Goal: Find specific page/section

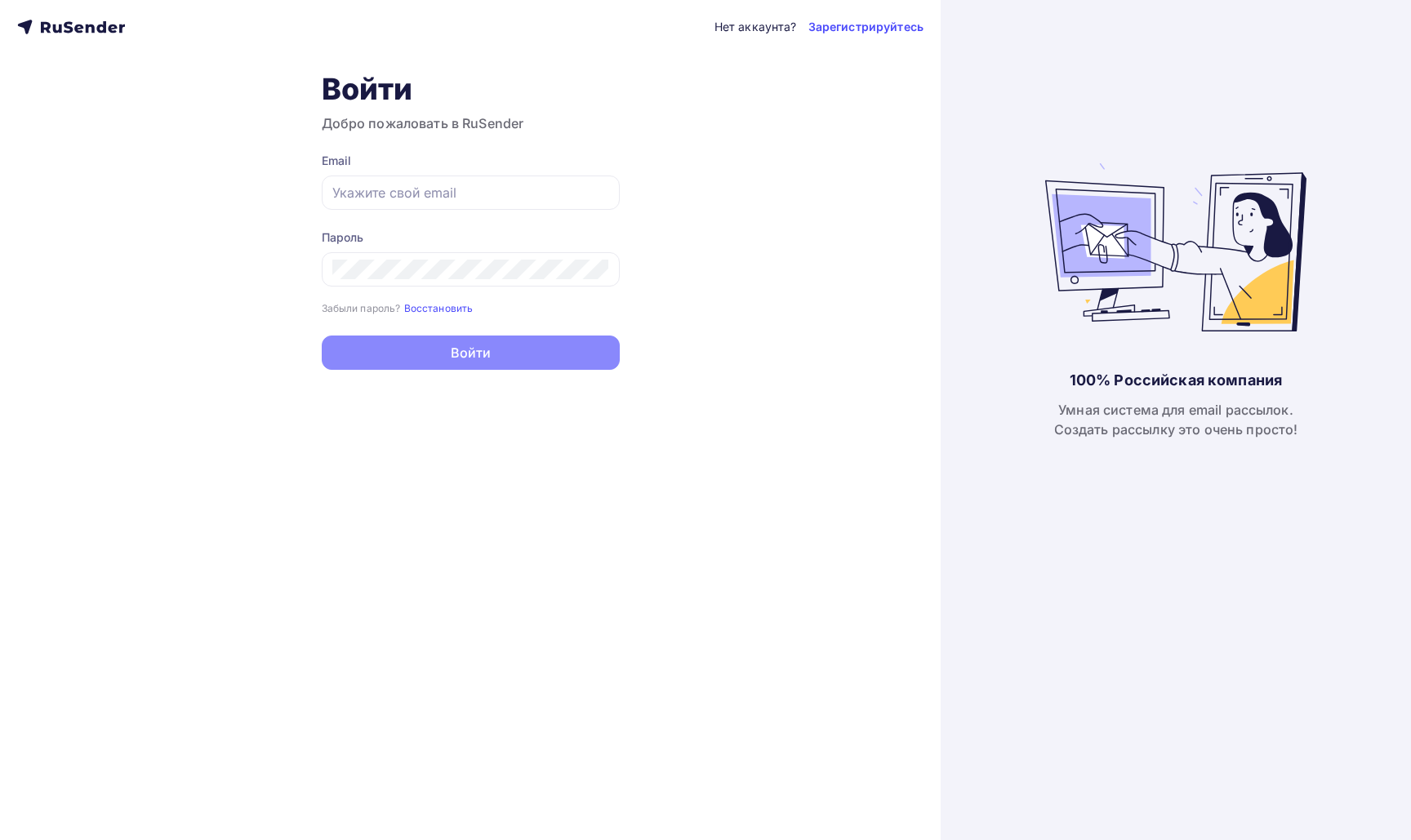
type input "[DOMAIN_NAME][EMAIL_ADDRESS][DOMAIN_NAME]"
click at [546, 364] on button "Войти" at bounding box center [471, 353] width 298 height 35
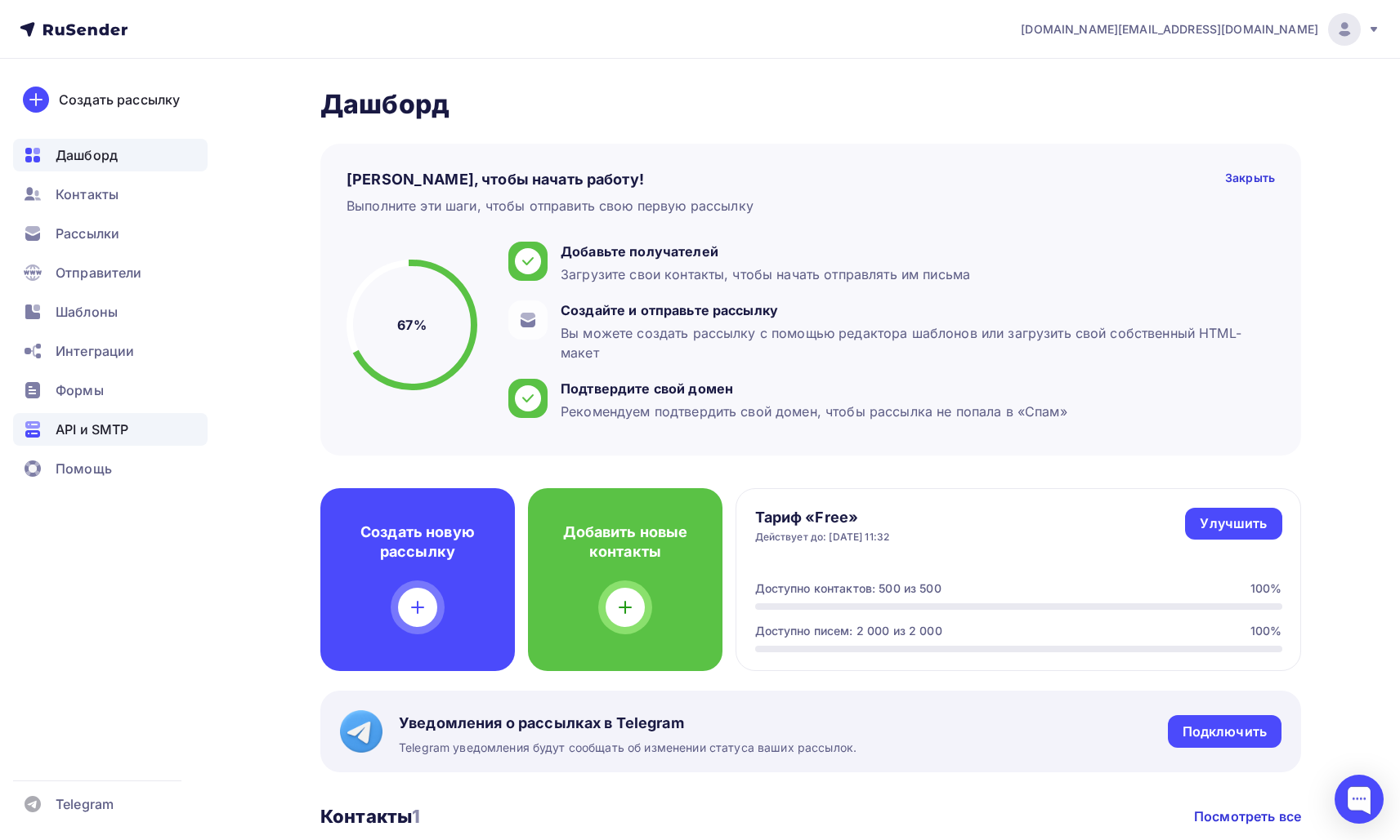
click at [155, 434] on div "API и SMTP" at bounding box center [111, 430] width 194 height 33
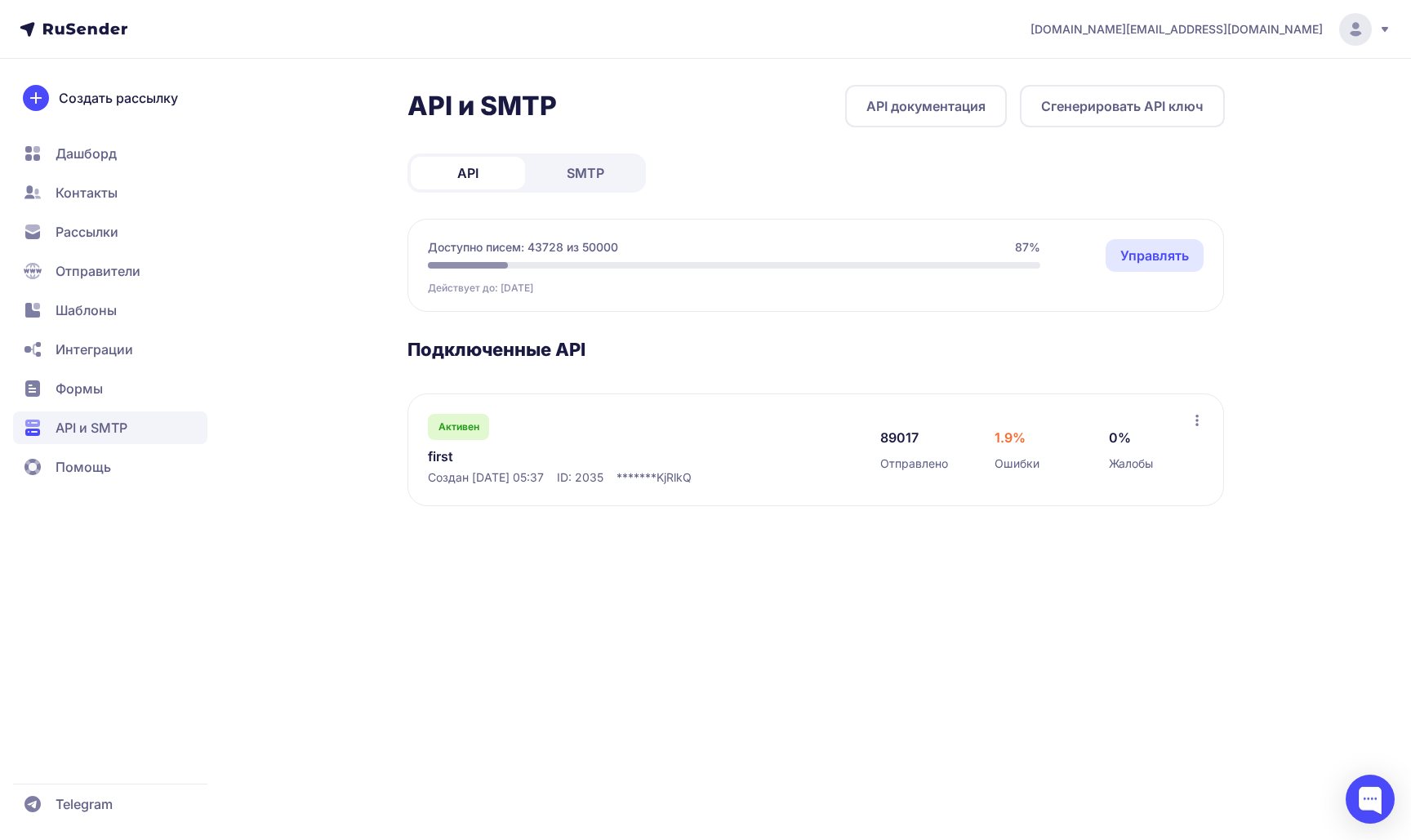
click at [449, 460] on link "first" at bounding box center [595, 457] width 334 height 19
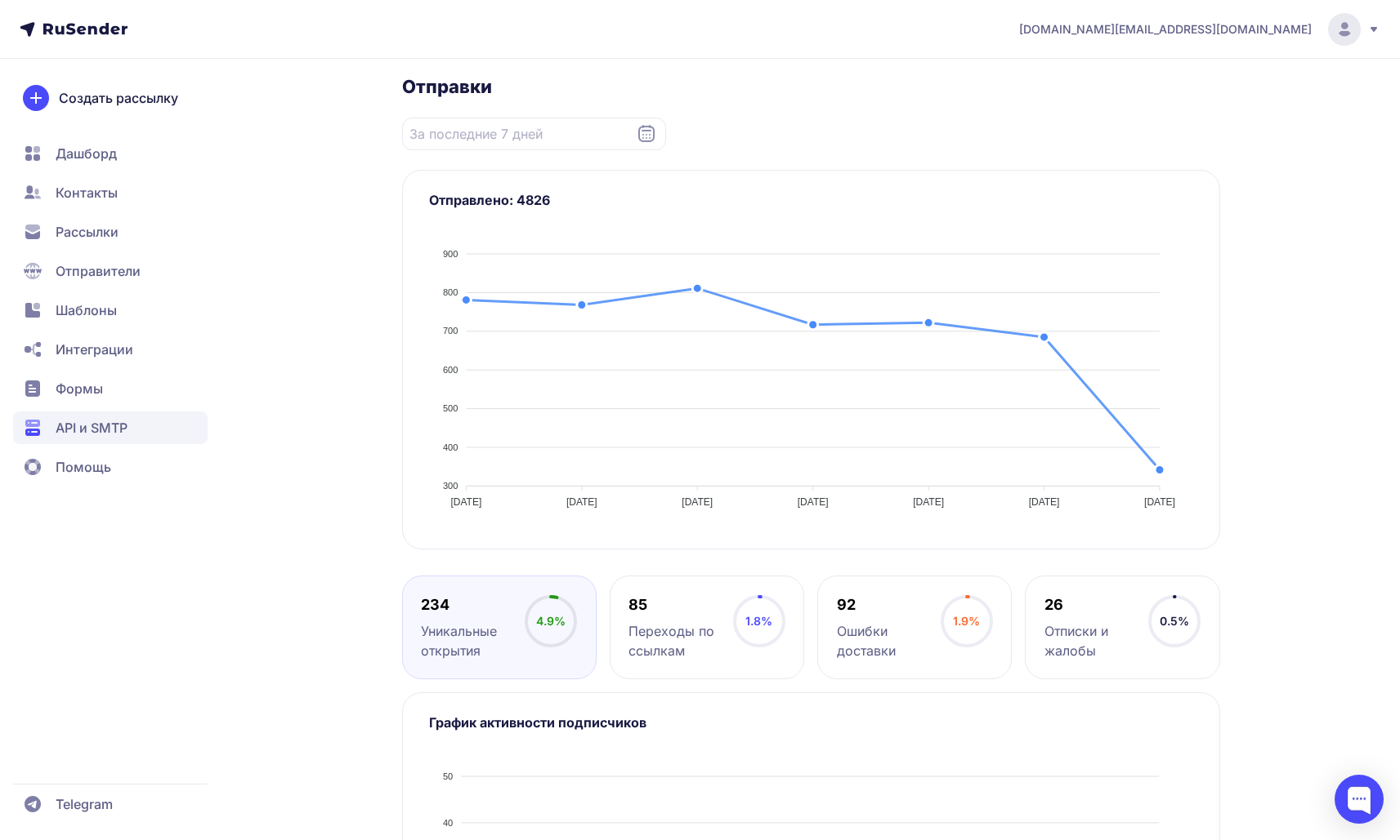
scroll to position [286, 0]
